Goal: Information Seeking & Learning: Learn about a topic

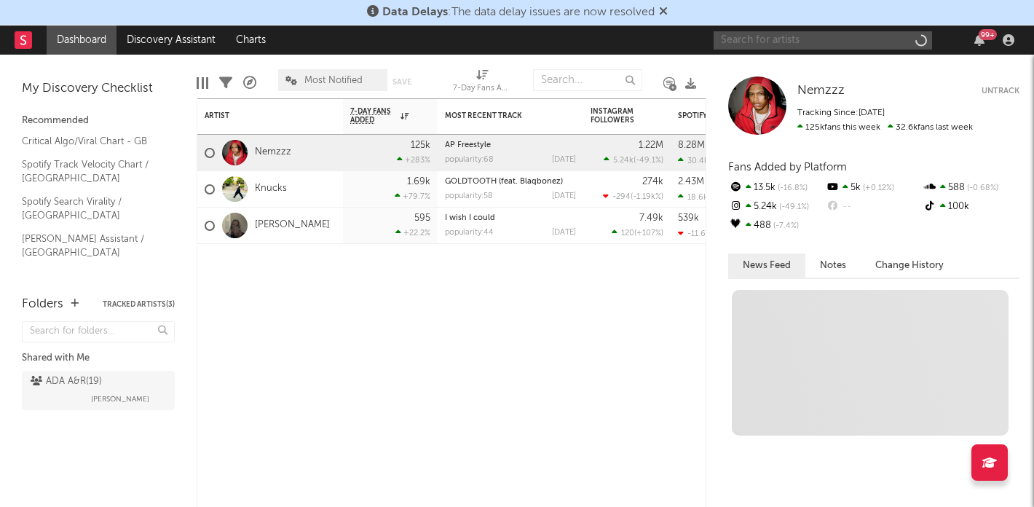
click at [867, 34] on input "text" at bounding box center [823, 40] width 218 height 18
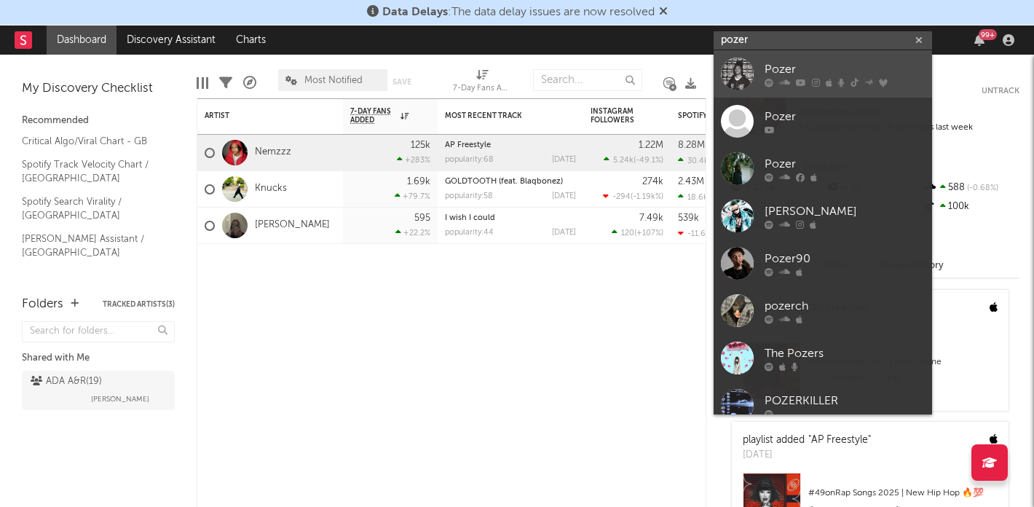
type input "pozer"
click at [747, 75] on div at bounding box center [737, 74] width 33 height 33
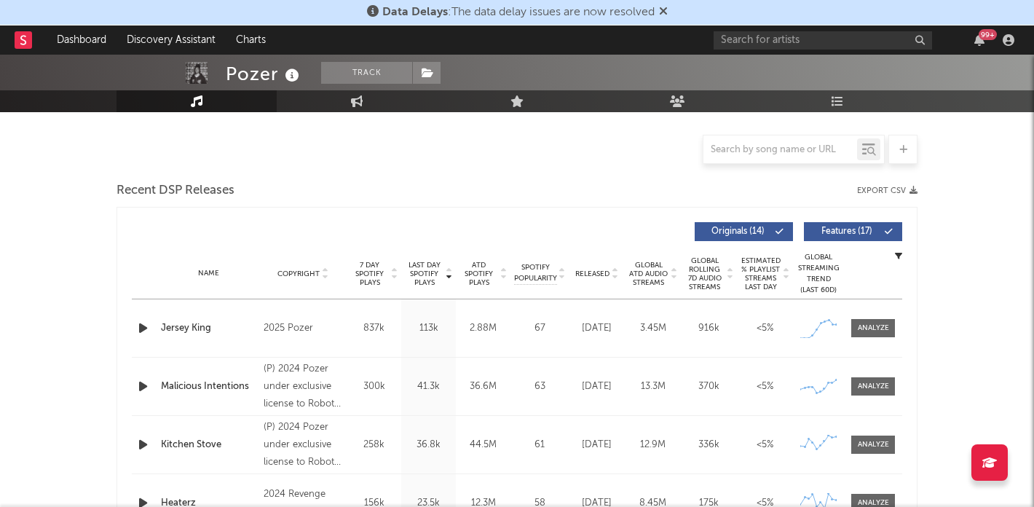
select select "6m"
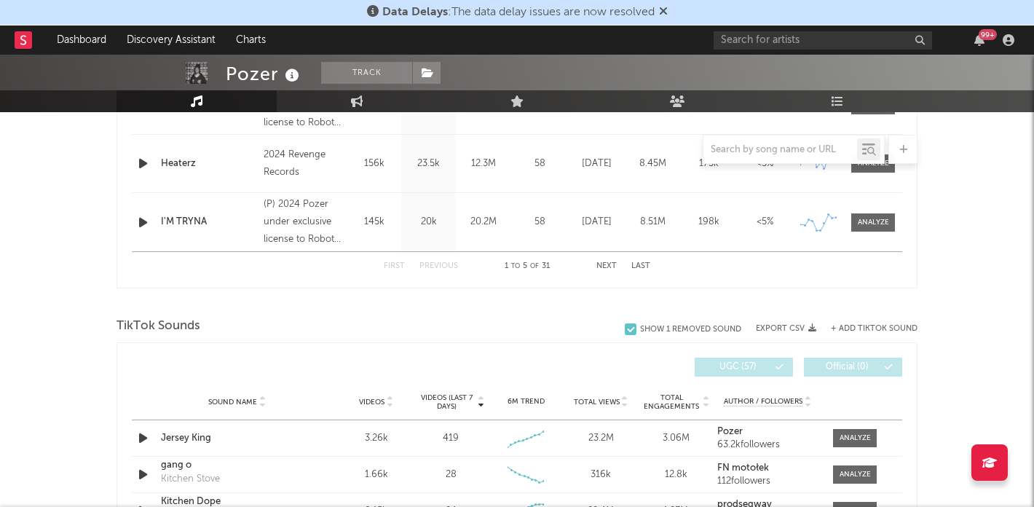
scroll to position [888, 0]
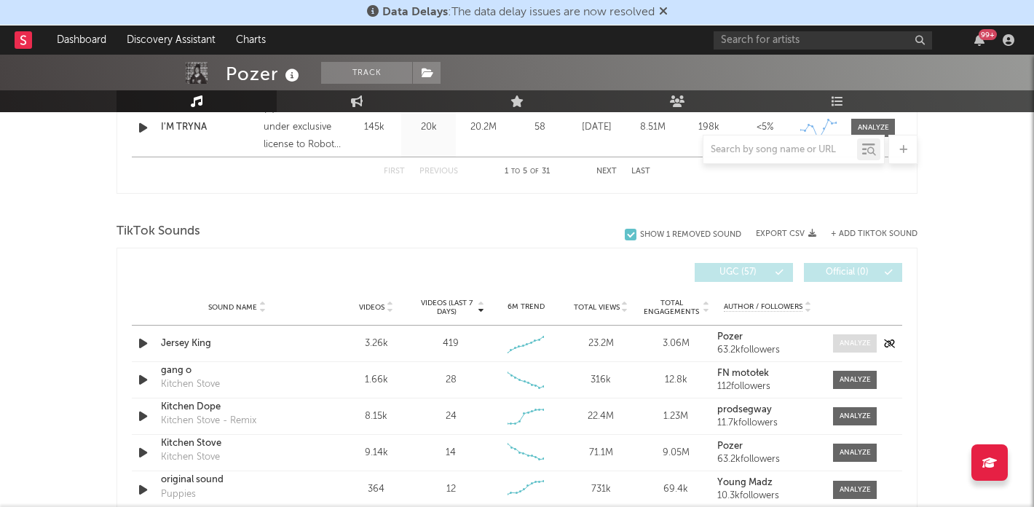
click at [849, 344] on div at bounding box center [855, 343] width 31 height 11
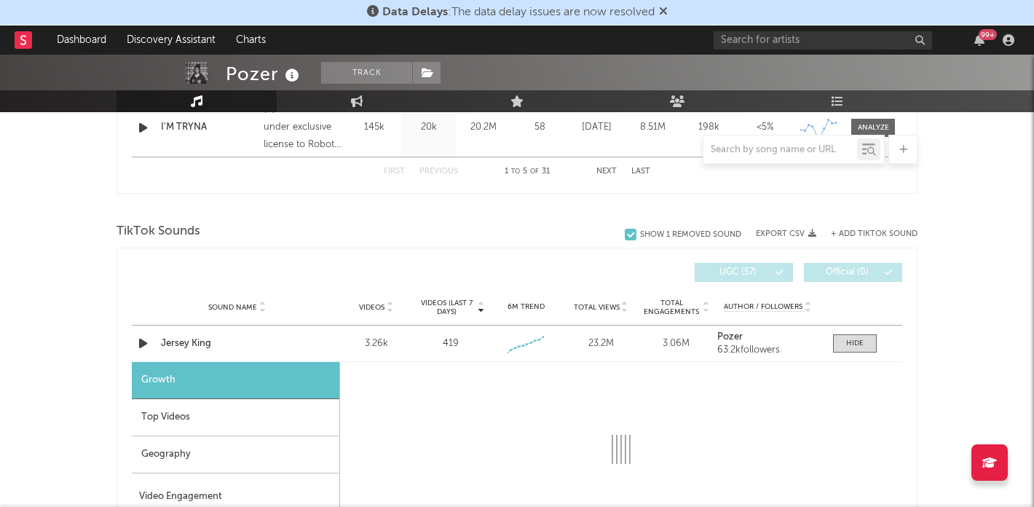
select select "1w"
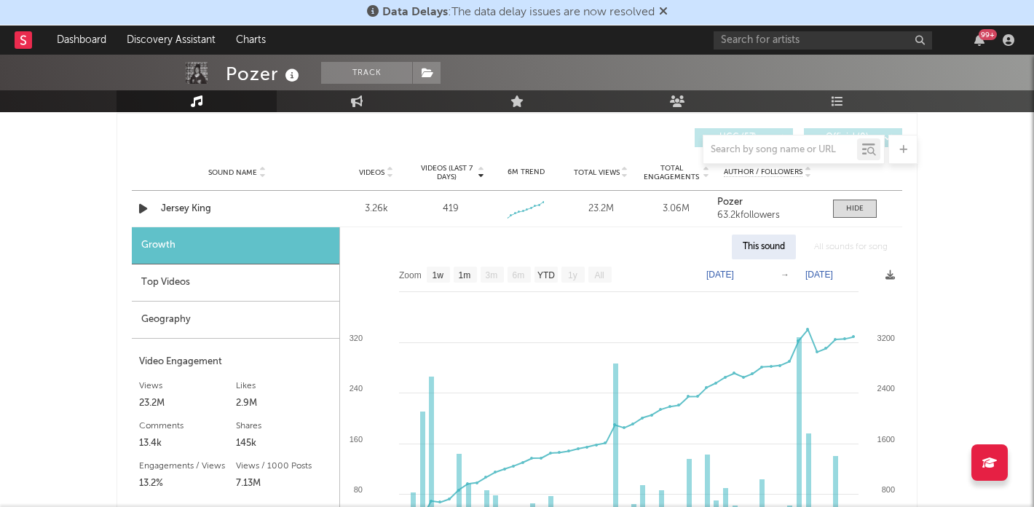
scroll to position [1057, 0]
